Goal: Information Seeking & Learning: Understand process/instructions

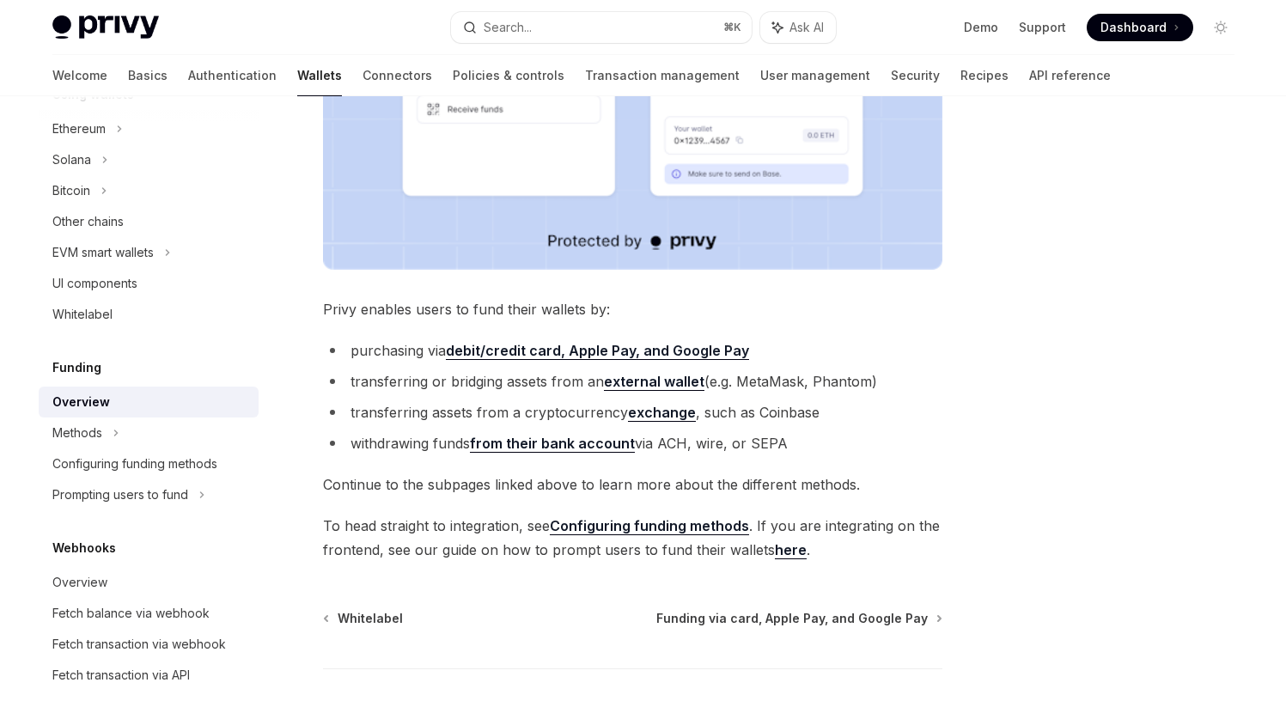
scroll to position [532, 0]
drag, startPoint x: 496, startPoint y: 545, endPoint x: 623, endPoint y: 552, distance: 127.3
click at [623, 552] on span "To head straight to integration, see Configuring funding methods . If you are i…" at bounding box center [632, 536] width 619 height 48
click at [643, 527] on link "Configuring funding methods" at bounding box center [649, 524] width 199 height 18
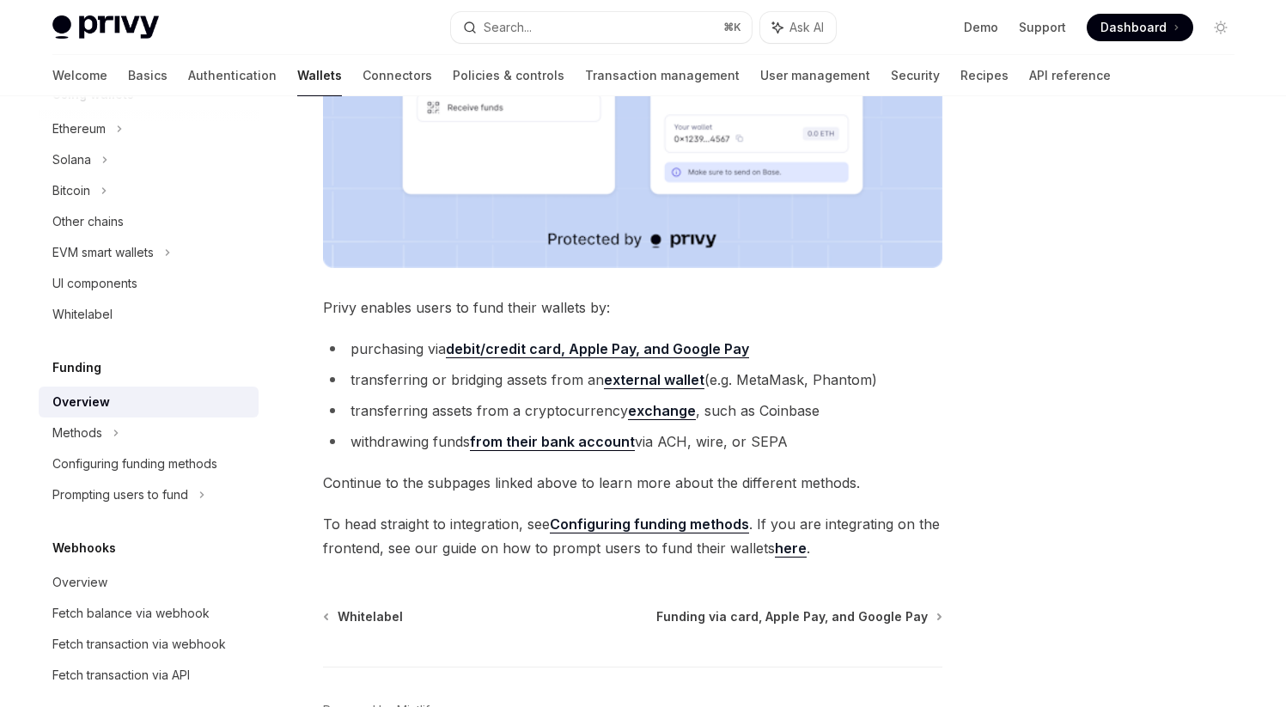
type textarea "*"
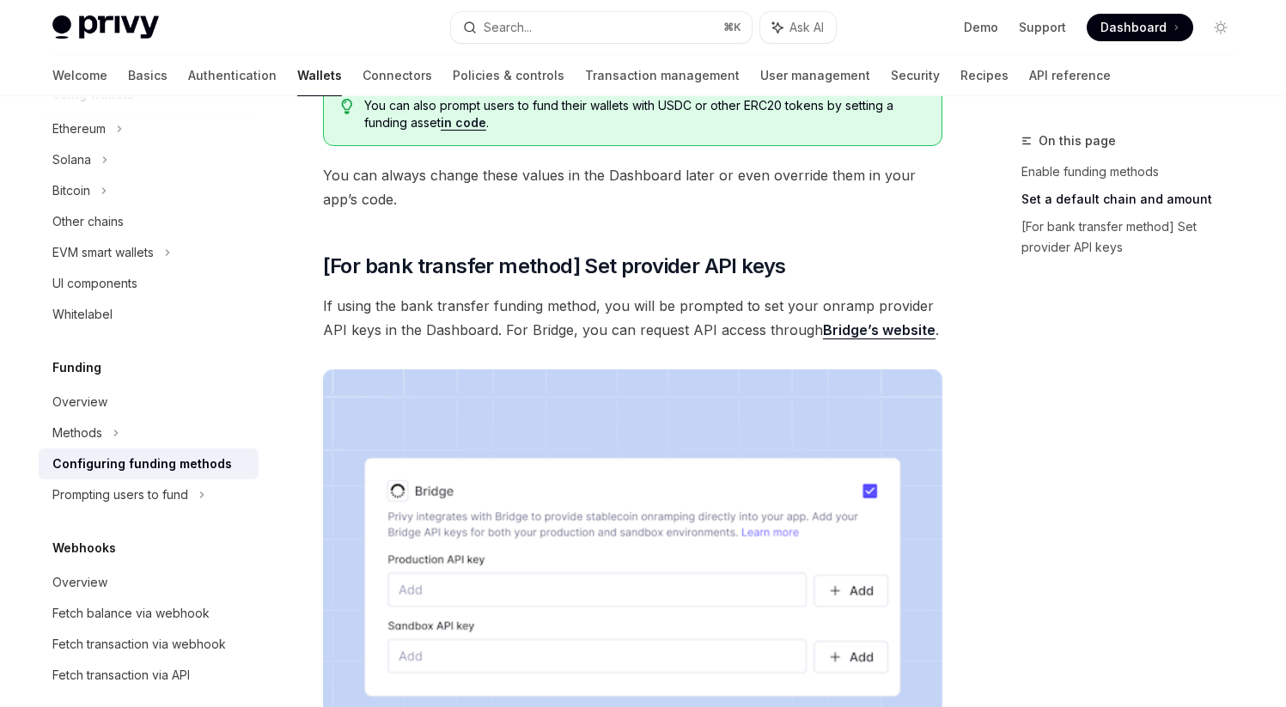
scroll to position [1283, 0]
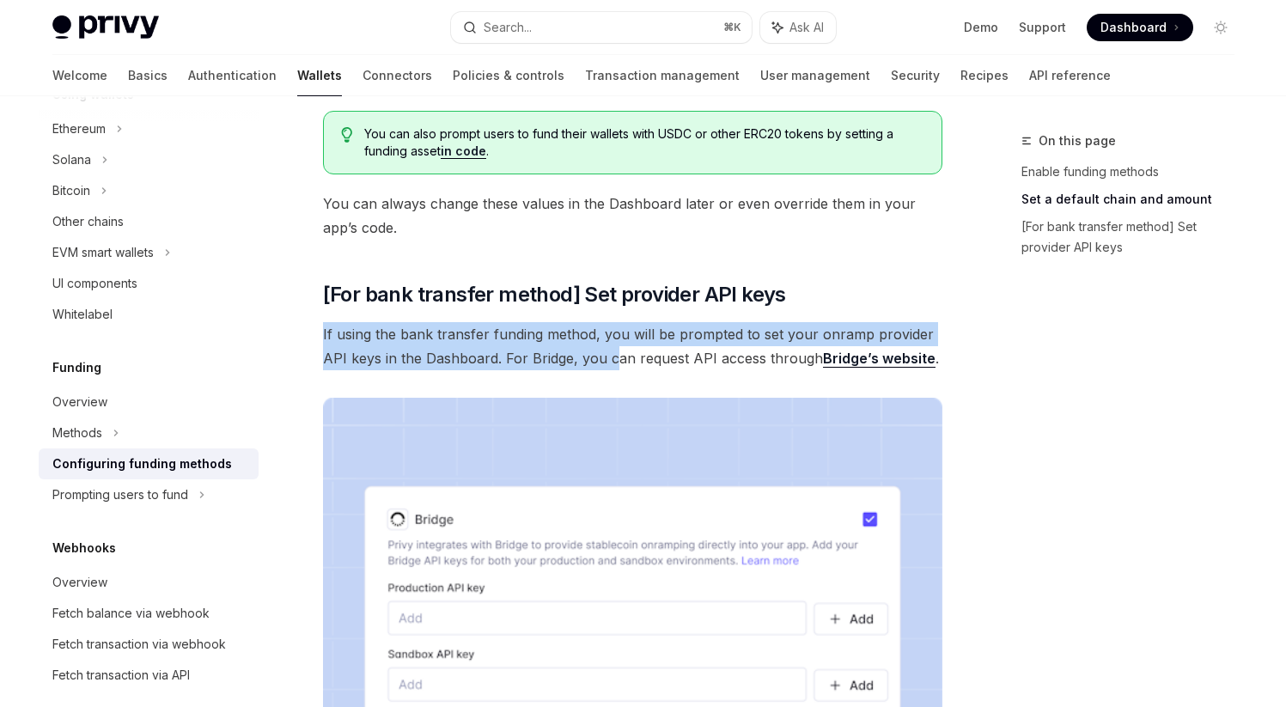
drag, startPoint x: 323, startPoint y: 332, endPoint x: 612, endPoint y: 354, distance: 290.4
click at [612, 354] on span "If using the bank transfer funding method, you will be prompted to set your onr…" at bounding box center [632, 346] width 619 height 48
drag, startPoint x: 321, startPoint y: 334, endPoint x: 567, endPoint y: 370, distance: 248.3
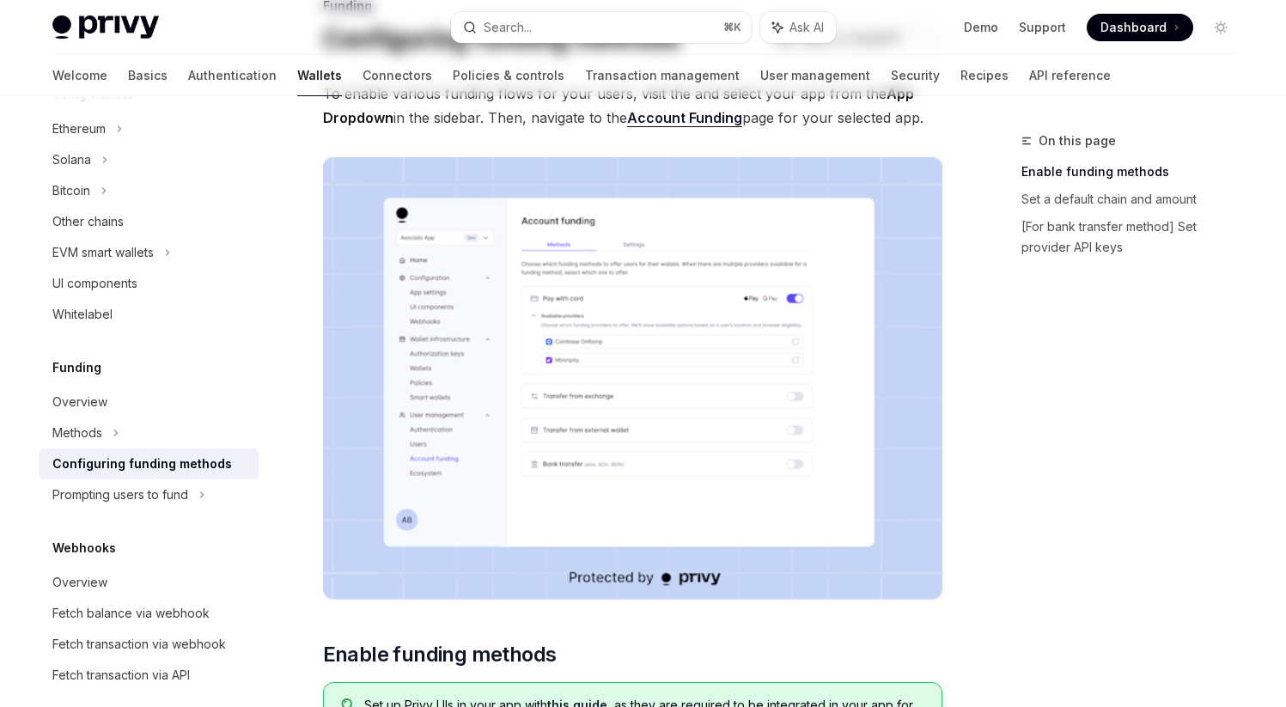
scroll to position [0, 0]
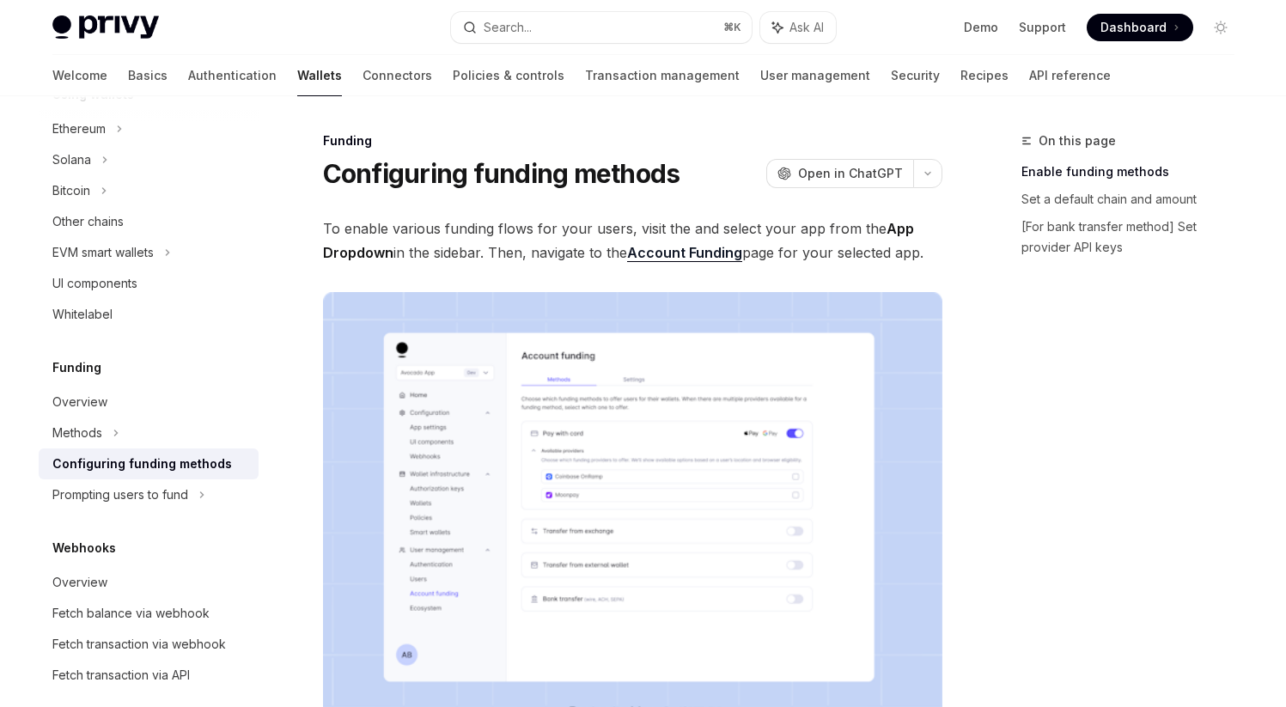
click at [662, 256] on link "Account Funding" at bounding box center [684, 253] width 115 height 18
